Goal: Task Accomplishment & Management: Check status

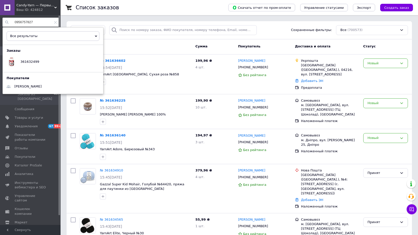
type input "0956757827"
click at [54, 21] on use at bounding box center [55, 22] width 3 height 3
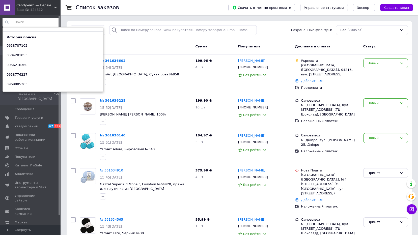
click at [150, 9] on div "Список заказов" at bounding box center [147, 7] width 142 height 15
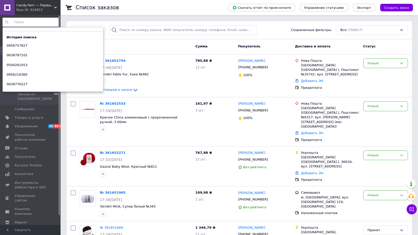
paste input "0676991313"
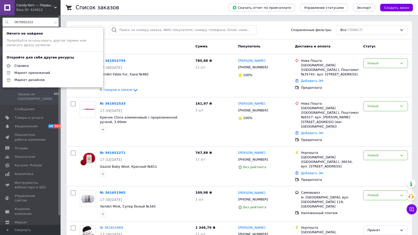
type input "0676991313"
drag, startPoint x: 55, startPoint y: 21, endPoint x: 58, endPoint y: 23, distance: 3.8
click at [55, 21] on icon at bounding box center [55, 22] width 3 height 3
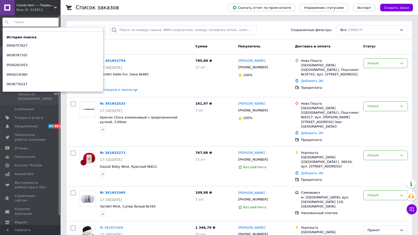
click at [138, 10] on div "Список заказов" at bounding box center [147, 7] width 142 height 15
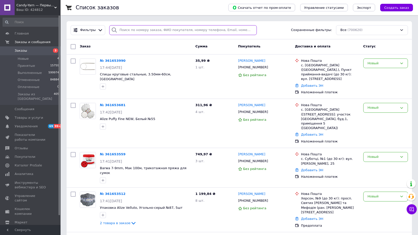
click at [125, 31] on input "search" at bounding box center [182, 30] width 147 height 10
paste input "361652754UAH"
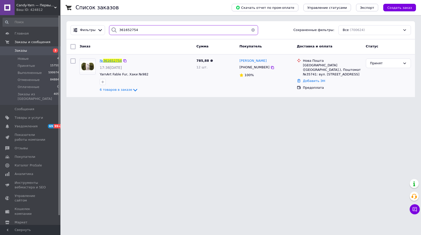
type input "361652754"
click at [114, 60] on span "361652754" at bounding box center [112, 61] width 19 height 4
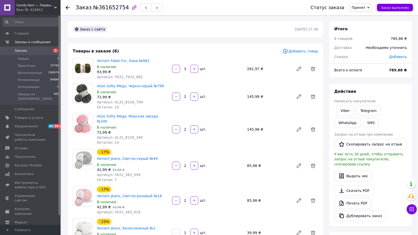
scroll to position [50, 0]
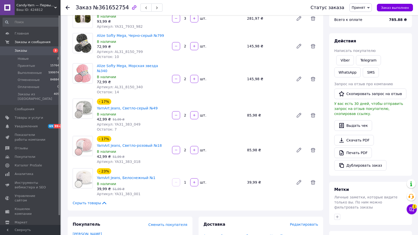
click at [66, 9] on icon at bounding box center [68, 8] width 4 height 4
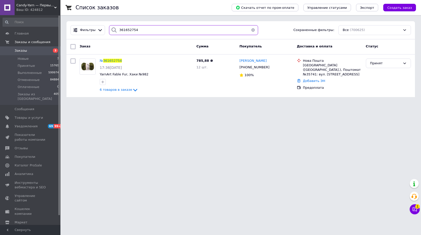
click at [146, 29] on input "361652754" at bounding box center [183, 30] width 149 height 10
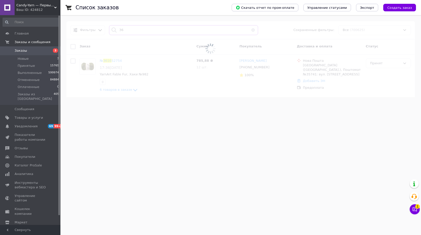
type input "3"
